Goal: Task Accomplishment & Management: Manage account settings

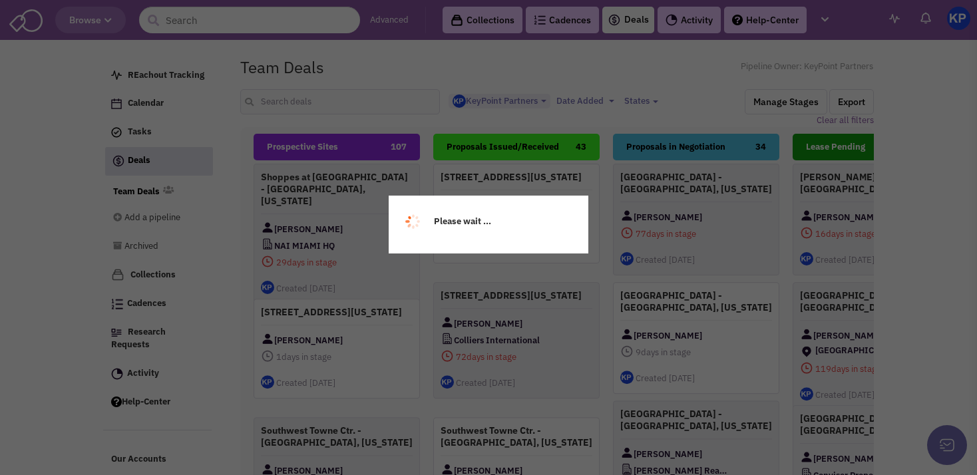
select select "1900"
select select
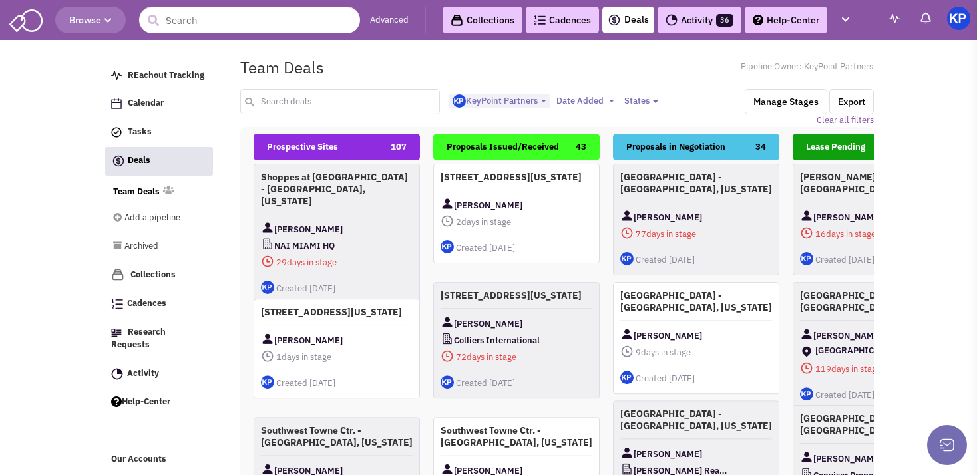
click at [276, 95] on input "text" at bounding box center [340, 101] width 200 height 25
type input "[GEOGRAPHIC_DATA]"
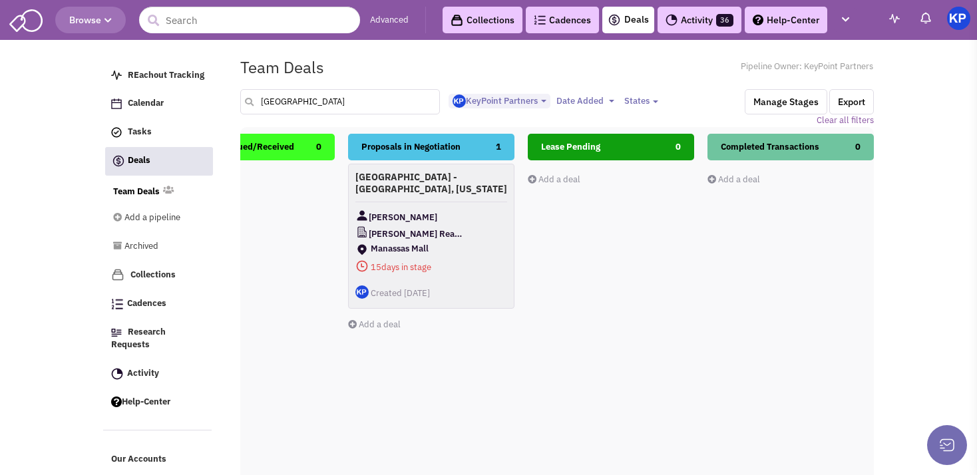
scroll to position [0, 272]
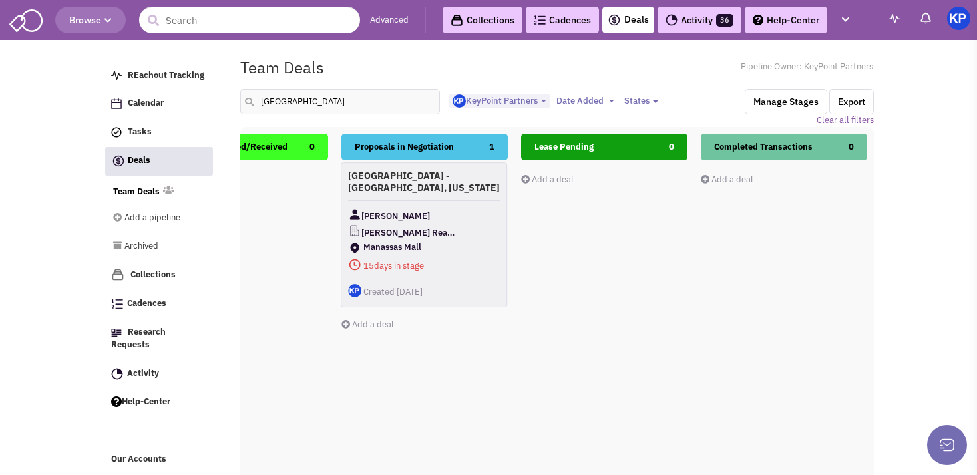
click at [435, 204] on div "[GEOGRAPHIC_DATA] - [GEOGRAPHIC_DATA], [US_STATE] [PERSON_NAME] Real Estate Gro…" at bounding box center [424, 234] width 166 height 145
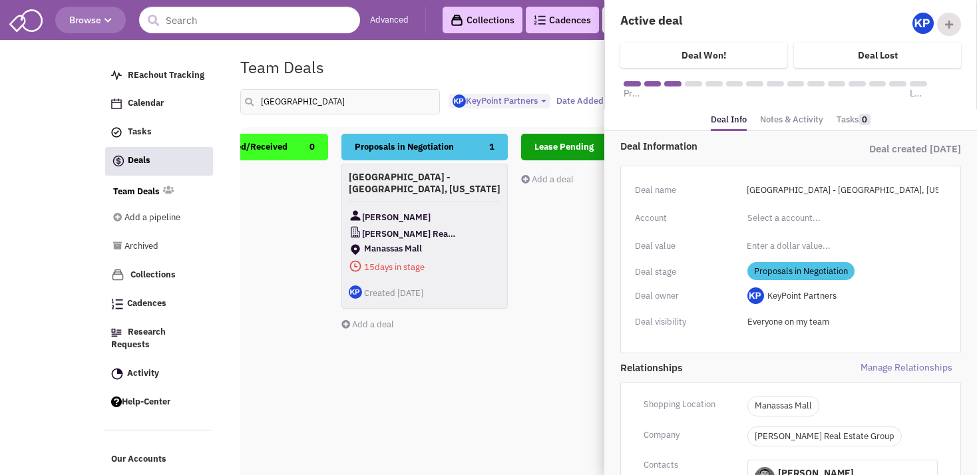
click at [787, 116] on link "Notes & Activity" at bounding box center [791, 119] width 63 height 19
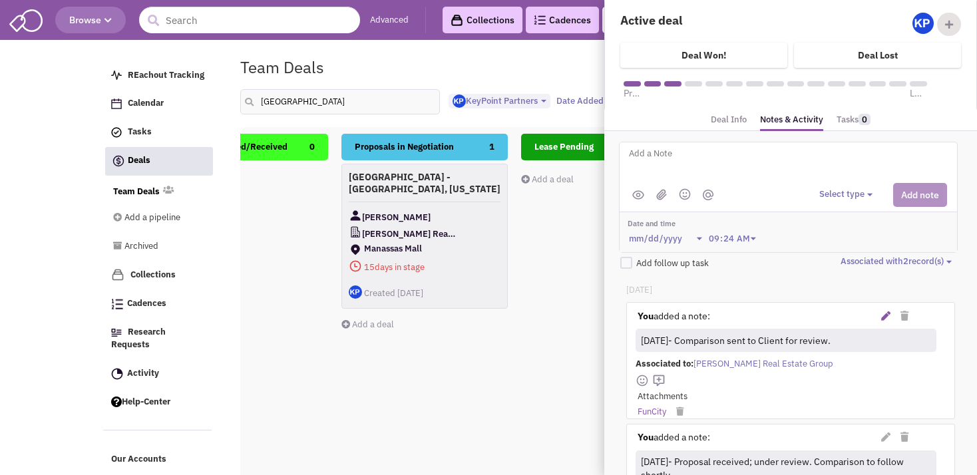
click at [881, 314] on icon at bounding box center [885, 316] width 9 height 9
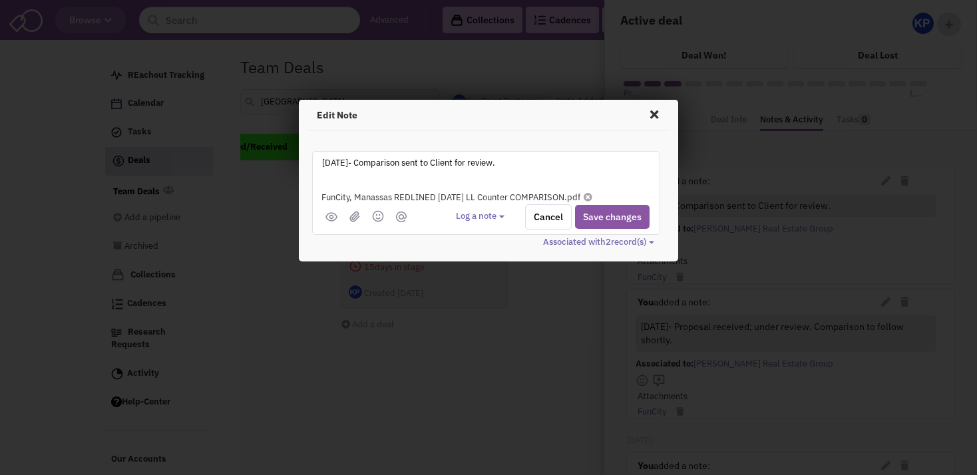
click at [592, 196] on icon at bounding box center [588, 197] width 9 height 9
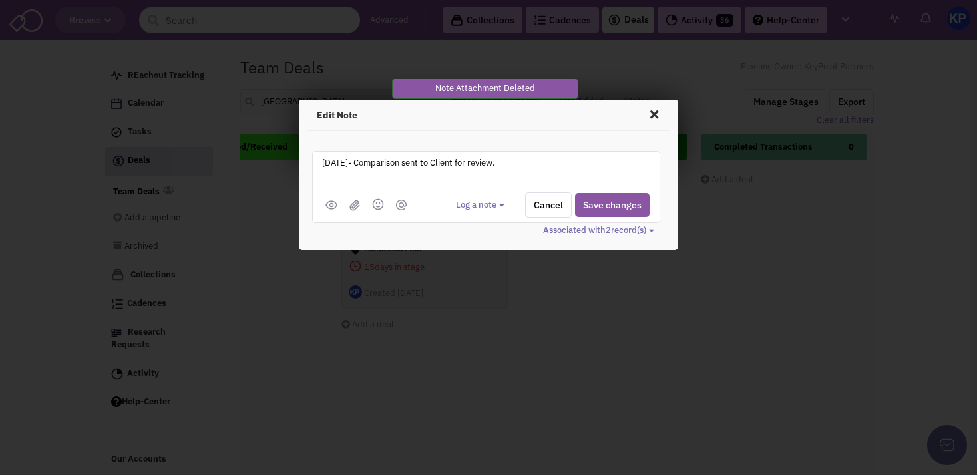
click at [351, 206] on img at bounding box center [354, 205] width 11 height 11
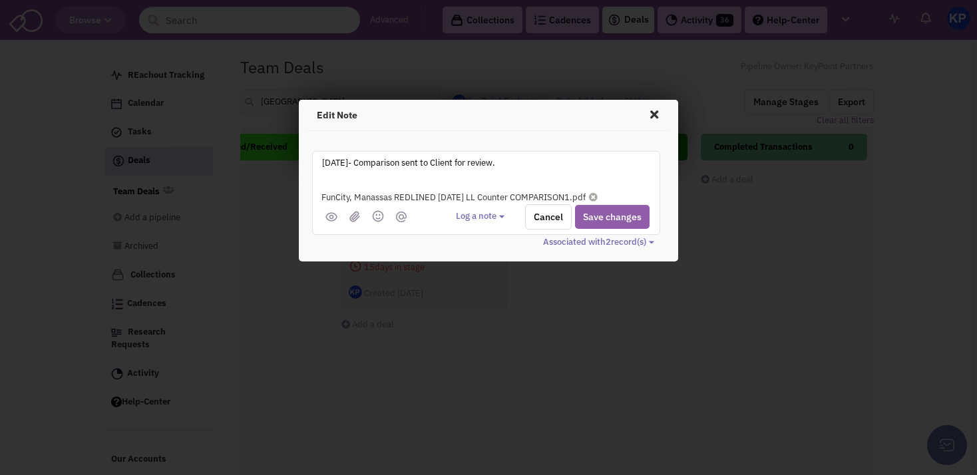
click at [608, 215] on button "Save changes" at bounding box center [612, 217] width 75 height 24
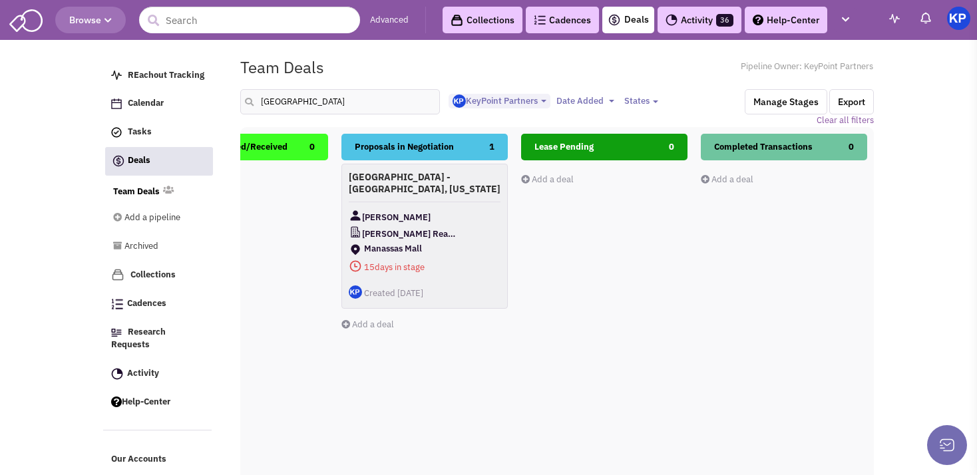
click at [623, 68] on div "Team Deals Pipeline Owner: KeyPoint Partners" at bounding box center [557, 67] width 651 height 31
click at [962, 20] on img at bounding box center [958, 18] width 23 height 23
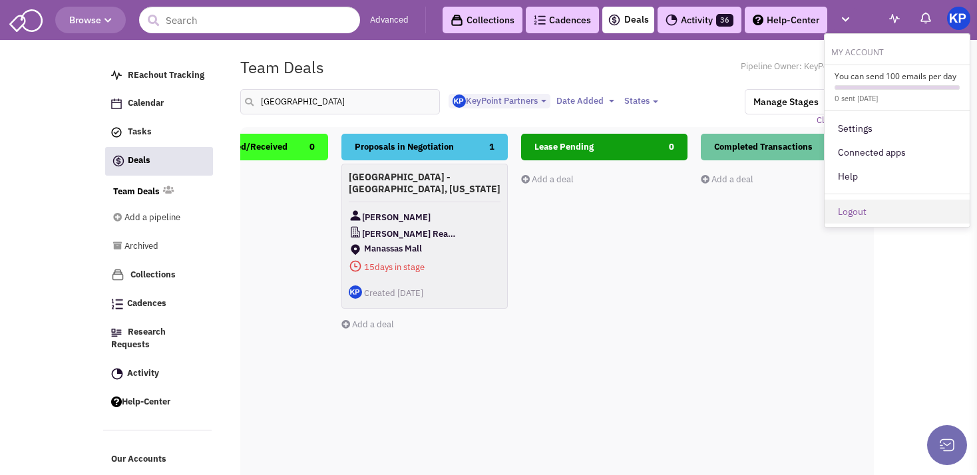
click at [879, 211] on link "Logout" at bounding box center [897, 212] width 145 height 24
